Goal: Task Accomplishment & Management: Manage account settings

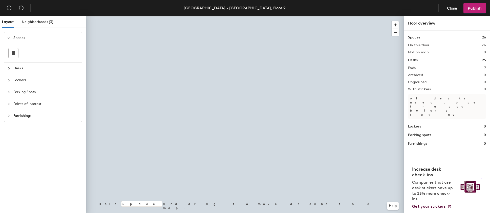
click at [339, 16] on div at bounding box center [245, 16] width 318 height 0
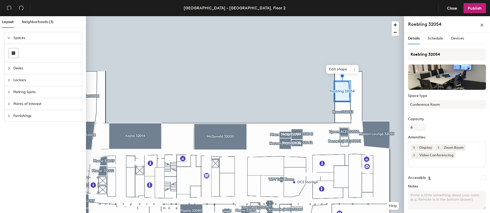
scroll to position [19, 0]
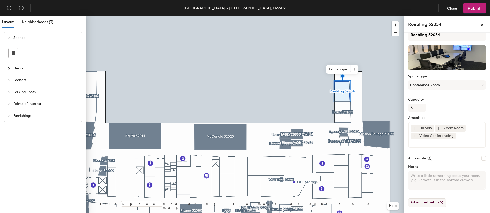
click at [427, 200] on button "Advanced setup" at bounding box center [427, 202] width 38 height 9
click at [454, 5] on button "Close" at bounding box center [452, 8] width 19 height 10
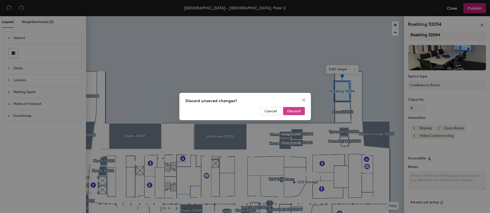
click at [293, 110] on span "Discard" at bounding box center [293, 111] width 13 height 4
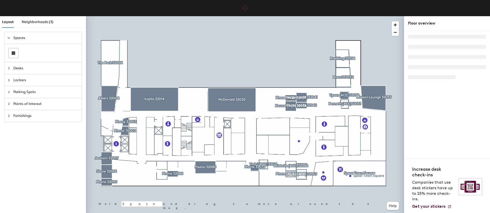
click at [344, 16] on div at bounding box center [245, 16] width 318 height 0
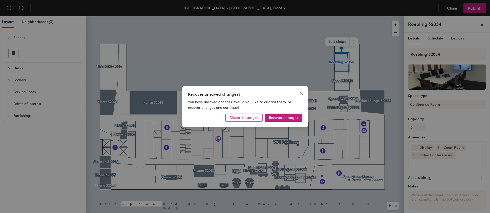
click at [256, 117] on span "Discard changes" at bounding box center [244, 118] width 29 height 4
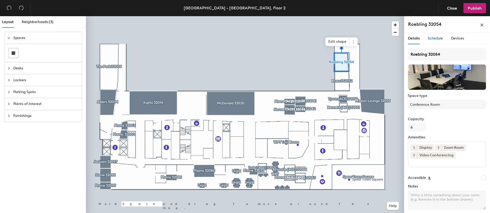
click at [433, 36] on div "Schedule" at bounding box center [435, 39] width 15 height 6
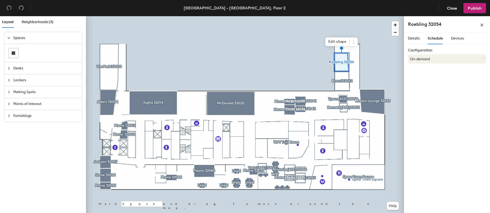
click at [447, 60] on button "On-demand" at bounding box center [447, 58] width 78 height 9
click at [432, 79] on icon at bounding box center [432, 79] width 3 height 3
click at [432, 72] on button "Select account" at bounding box center [447, 69] width 78 height 9
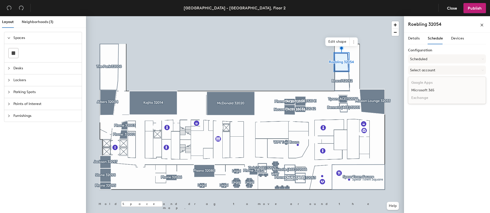
click at [428, 90] on div "Microsoft 365" at bounding box center [446, 90] width 77 height 8
click at [422, 92] on input at bounding box center [447, 89] width 78 height 9
paste input "[EMAIL_ADDRESS][DOMAIN_NAME]"
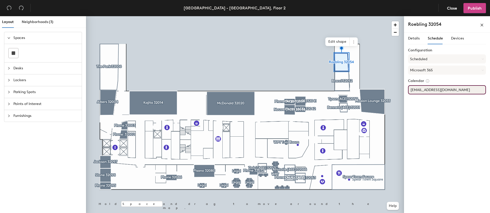
type input "[EMAIL_ADDRESS][DOMAIN_NAME]"
click at [470, 7] on span "Publish" at bounding box center [475, 8] width 14 height 5
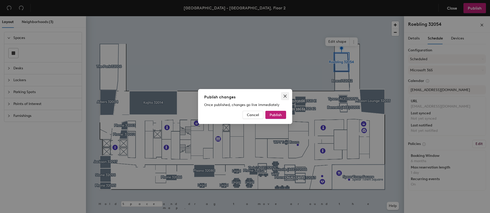
click at [286, 95] on icon "close" at bounding box center [285, 96] width 4 height 4
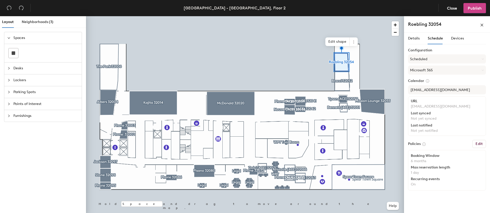
click at [472, 7] on span "Publish" at bounding box center [475, 8] width 14 height 5
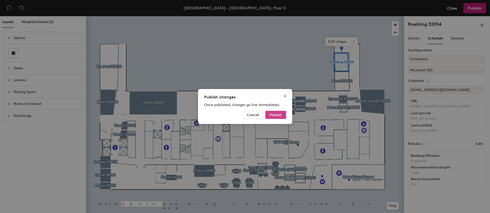
click at [273, 114] on span "Publish" at bounding box center [276, 115] width 12 height 4
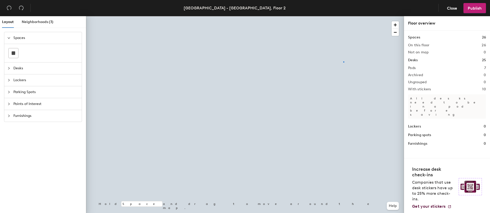
click at [343, 16] on div at bounding box center [245, 16] width 318 height 0
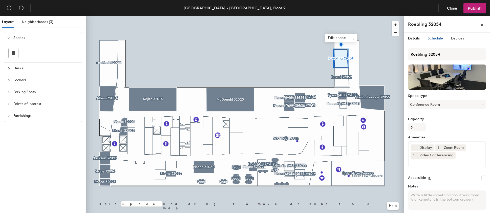
click at [430, 38] on span "Schedule" at bounding box center [435, 38] width 15 height 4
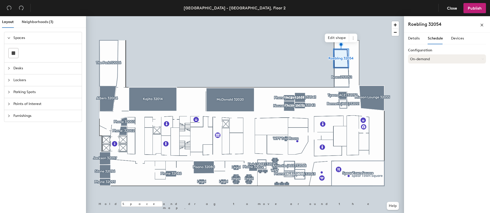
click at [437, 58] on button "On-demand" at bounding box center [447, 58] width 78 height 9
click at [426, 79] on div "Scheduled" at bounding box center [446, 79] width 77 height 8
click at [426, 70] on button "Select account" at bounding box center [447, 69] width 78 height 9
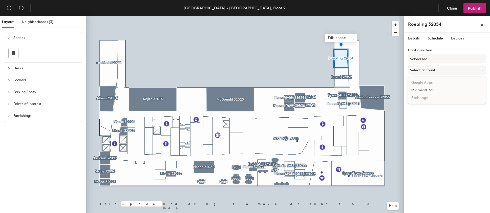
click at [425, 91] on div "Microsoft 365" at bounding box center [446, 90] width 77 height 8
click at [425, 91] on input at bounding box center [447, 89] width 78 height 9
paste input "[EMAIL_ADDRESS][DOMAIN_NAME]"
type input "[EMAIL_ADDRESS][DOMAIN_NAME]"
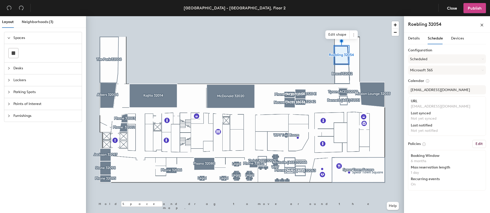
click at [468, 10] on span "Publish" at bounding box center [475, 8] width 14 height 5
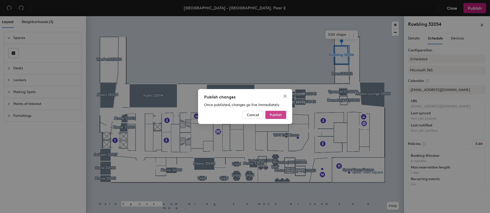
click at [276, 114] on span "Publish" at bounding box center [276, 115] width 12 height 4
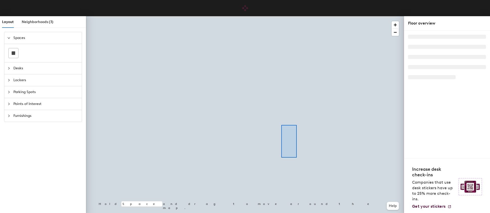
click at [278, 16] on div at bounding box center [245, 16] width 318 height 0
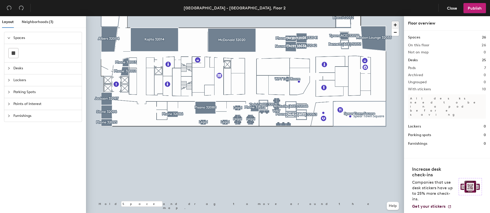
click at [395, 24] on span "button" at bounding box center [394, 24] width 7 height 7
click at [340, 16] on div at bounding box center [245, 16] width 318 height 0
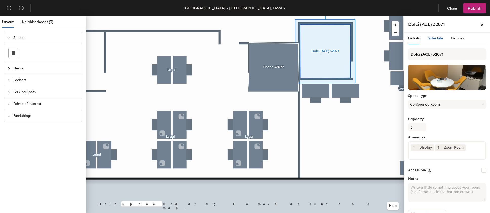
click at [434, 39] on span "Schedule" at bounding box center [435, 38] width 15 height 4
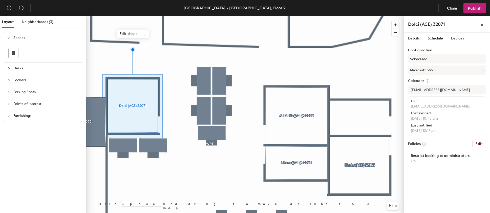
click at [417, 113] on div "Last synced" at bounding box center [447, 113] width 72 height 4
click at [455, 38] on span "Devices" at bounding box center [457, 38] width 13 height 4
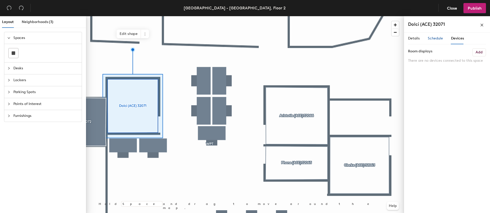
click at [436, 38] on span "Schedule" at bounding box center [435, 38] width 15 height 4
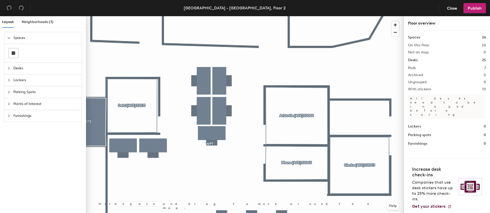
click at [133, 16] on div at bounding box center [245, 16] width 318 height 0
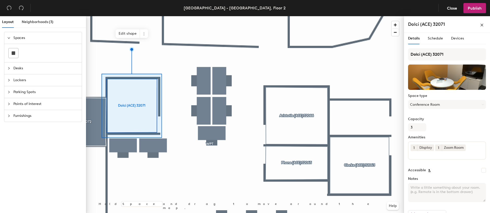
scroll to position [12, 0]
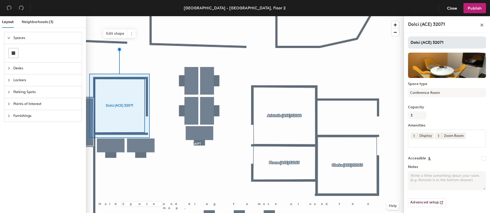
click at [225, 16] on div at bounding box center [245, 16] width 318 height 0
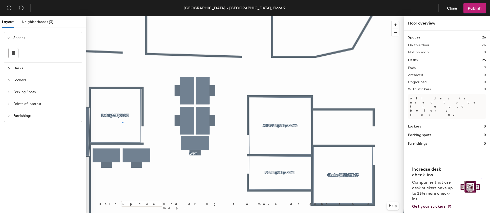
click at [122, 16] on div at bounding box center [245, 16] width 318 height 0
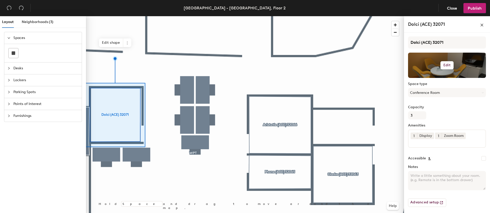
scroll to position [0, 0]
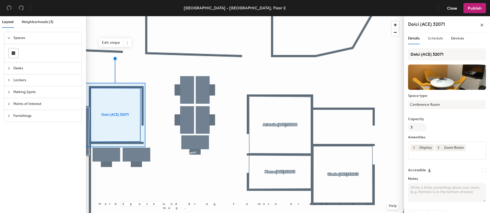
click at [435, 35] on div "Schedule" at bounding box center [435, 39] width 15 height 12
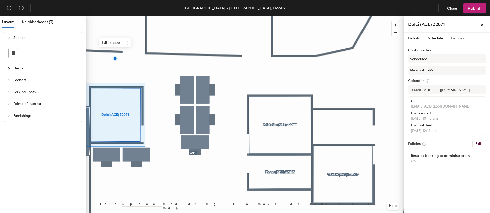
click at [454, 41] on div "Devices" at bounding box center [457, 39] width 13 height 12
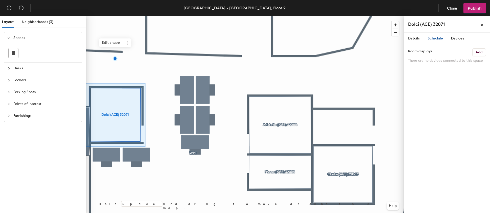
click at [430, 40] on span "Schedule" at bounding box center [435, 38] width 15 height 4
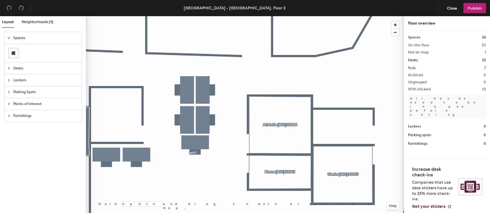
drag, startPoint x: 16, startPoint y: 54, endPoint x: 19, endPoint y: 54, distance: 3.1
click at [16, 54] on div at bounding box center [14, 53] width 10 height 10
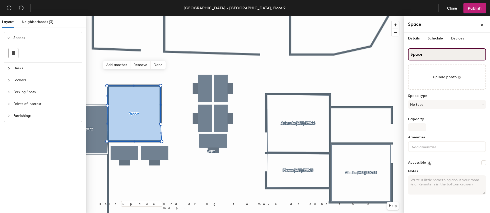
click at [427, 53] on input "Space" at bounding box center [447, 54] width 78 height 12
click at [398, 51] on div "Layout Neighborhoods (3) Spaces Desks Lockers Parking Spots Points of Interest …" at bounding box center [245, 115] width 490 height 199
type input "Dolci"
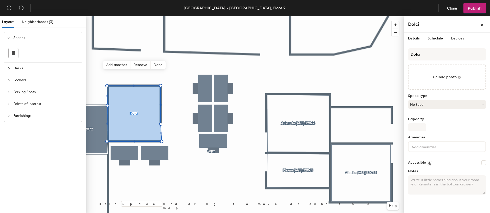
click at [438, 107] on button "No type" at bounding box center [447, 104] width 78 height 9
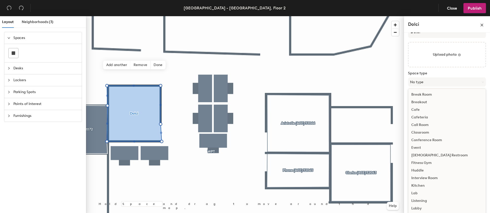
click at [428, 139] on div "Conference Room" at bounding box center [446, 140] width 77 height 8
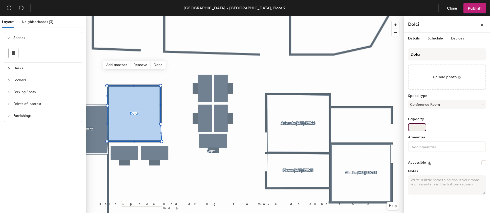
click at [412, 124] on input "Capacity" at bounding box center [417, 127] width 18 height 8
click at [414, 128] on input "Capacity" at bounding box center [417, 127] width 18 height 8
type input "3"
click at [414, 147] on input at bounding box center [433, 146] width 46 height 6
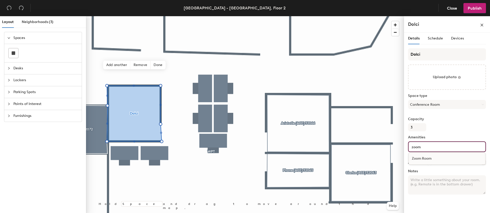
type input "zoom"
click at [423, 156] on div "Zoom Room" at bounding box center [447, 159] width 76 height 8
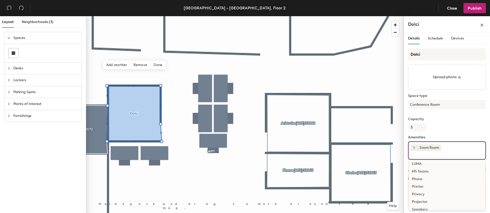
scroll to position [63, 0]
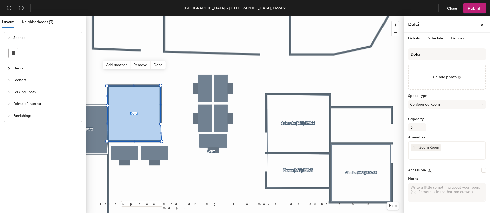
click at [450, 118] on label "Capacity" at bounding box center [447, 119] width 78 height 4
click at [426, 123] on input "3" at bounding box center [417, 127] width 18 height 8
click at [431, 40] on div "Schedule" at bounding box center [435, 39] width 15 height 6
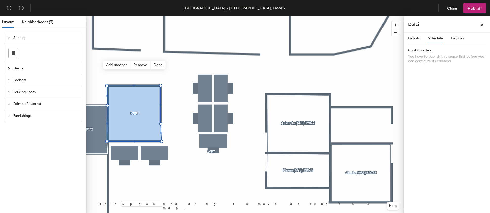
click at [424, 62] on p "You have to publish this space first before you can configure its calendar" at bounding box center [447, 58] width 78 height 9
click at [449, 8] on span "Close" at bounding box center [452, 8] width 10 height 5
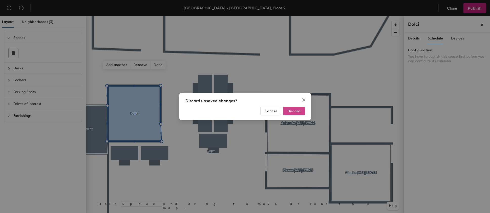
click at [293, 113] on button "Discard" at bounding box center [294, 111] width 22 height 8
